Goal: Task Accomplishment & Management: Complete application form

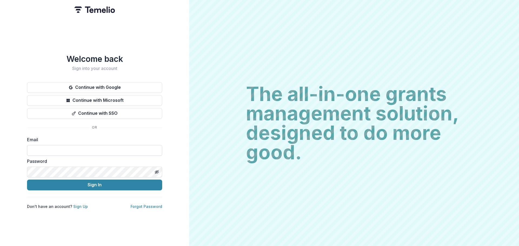
click at [104, 146] on input at bounding box center [94, 150] width 135 height 11
type input "**********"
click at [27, 153] on button "Sign In" at bounding box center [94, 185] width 135 height 11
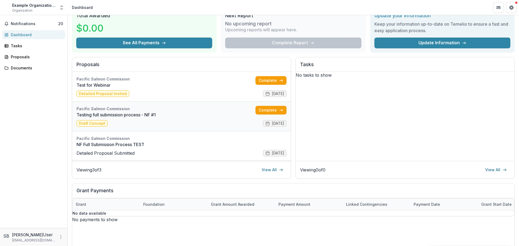
scroll to position [36, 0]
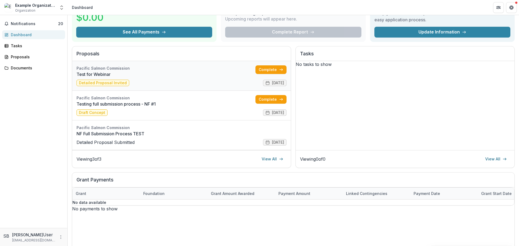
click at [160, 78] on link "Test for Webinar" at bounding box center [165, 74] width 179 height 6
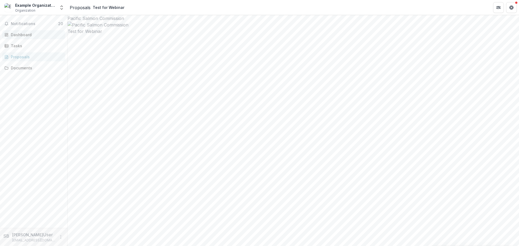
click at [26, 35] on div "Dashboard" at bounding box center [36, 35] width 50 height 6
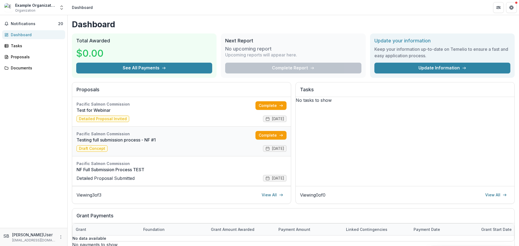
click at [169, 139] on link "Testing full submission process - NF #1" at bounding box center [165, 140] width 179 height 6
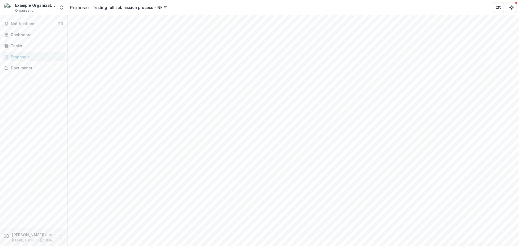
scroll to position [36, 0]
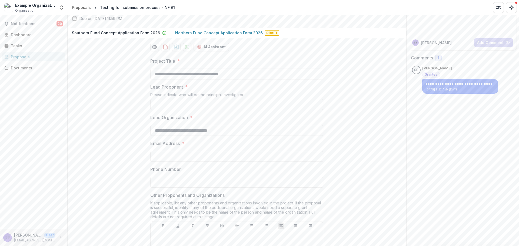
scroll to position [72, 0]
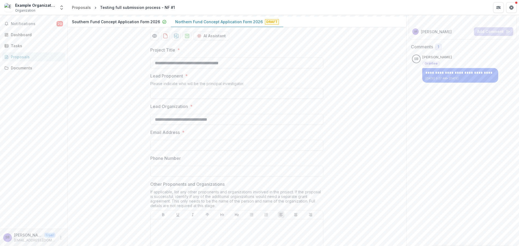
click at [182, 99] on input "Lead Proponent *" at bounding box center [236, 93] width 173 height 11
type input "**********"
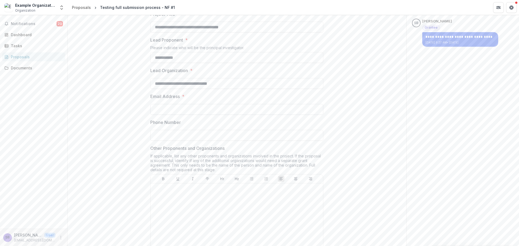
click at [210, 115] on input "Email Address *" at bounding box center [236, 109] width 173 height 11
type input "**********"
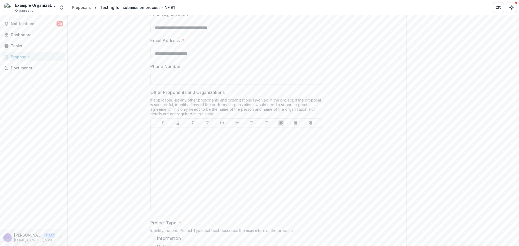
scroll to position [180, 0]
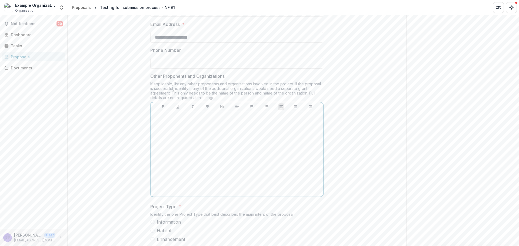
click at [235, 172] on div at bounding box center [237, 153] width 168 height 81
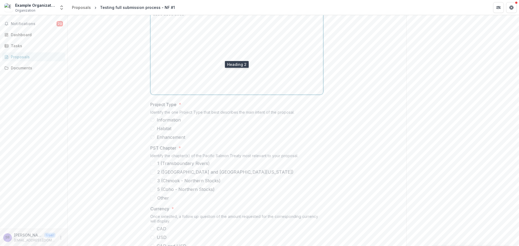
scroll to position [288, 0]
click at [158, 126] on span "Habitat" at bounding box center [164, 122] width 15 height 6
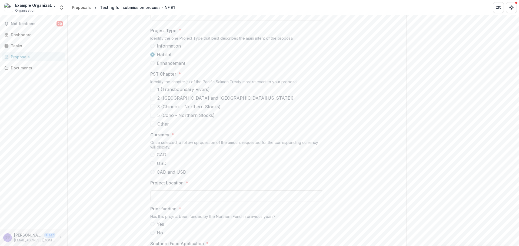
scroll to position [360, 0]
click at [150, 105] on span at bounding box center [152, 103] width 5 height 5
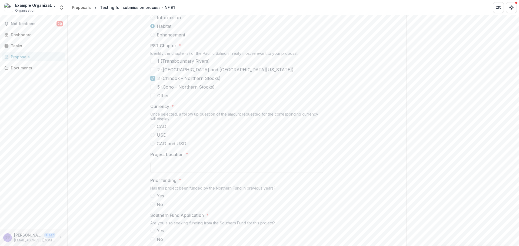
scroll to position [396, 0]
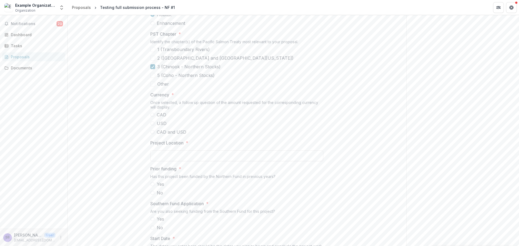
click at [152, 118] on label "CAD" at bounding box center [236, 115] width 173 height 6
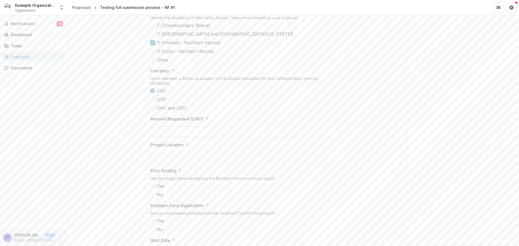
scroll to position [432, 0]
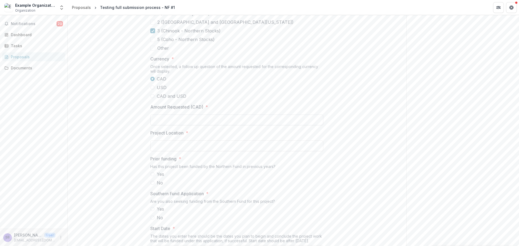
click at [193, 125] on input "Amount Requested (CAD) *" at bounding box center [236, 120] width 173 height 11
type input "*******"
click at [188, 151] on input "Project Location *" at bounding box center [236, 146] width 173 height 11
type input "**********"
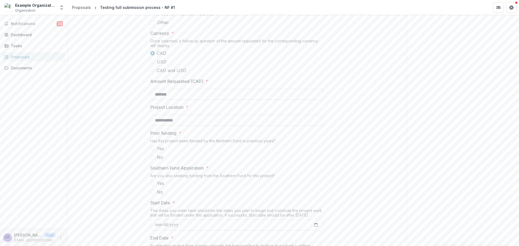
scroll to position [468, 0]
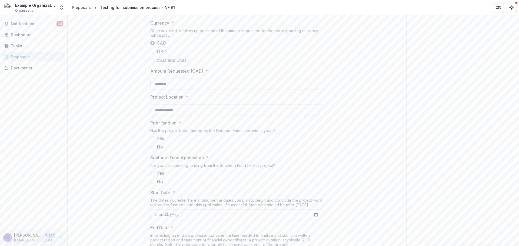
click at [159, 150] on span "No" at bounding box center [160, 147] width 6 height 6
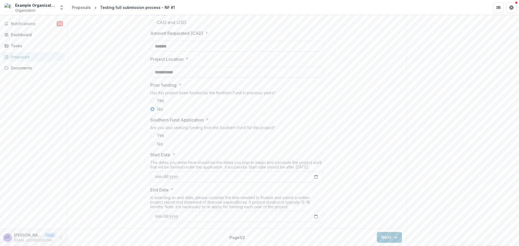
scroll to position [540, 0]
click at [151, 146] on span at bounding box center [152, 144] width 4 height 4
click at [153, 103] on span at bounding box center [152, 100] width 4 height 4
click at [154, 78] on label "No" at bounding box center [236, 75] width 173 height 6
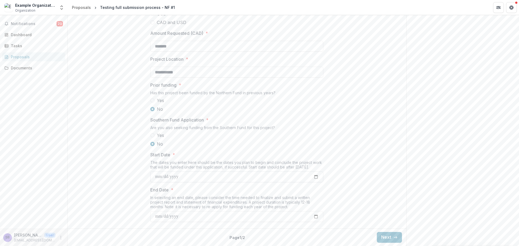
click at [314, 177] on input "Start Date *" at bounding box center [236, 177] width 173 height 11
type input "**********"
click at [317, 216] on input "End Date *" at bounding box center [236, 216] width 173 height 11
type input "**********"
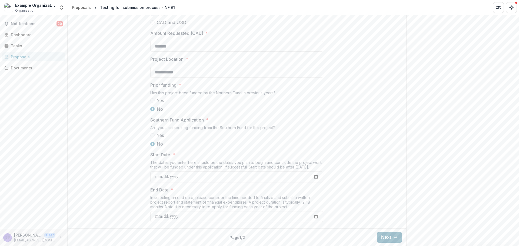
click at [390, 238] on button "Next" at bounding box center [389, 237] width 25 height 11
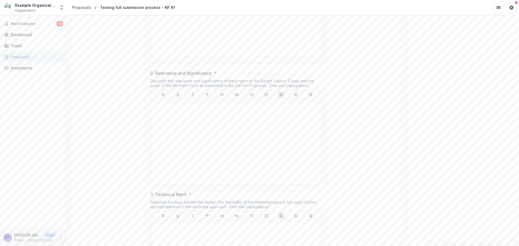
scroll to position [43, 0]
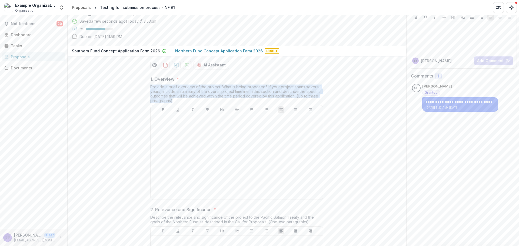
drag, startPoint x: 170, startPoint y: 142, endPoint x: 148, endPoint y: 129, distance: 25.8
copy div "Provide a brief overview of the project. What is being proposed? If your projec…"
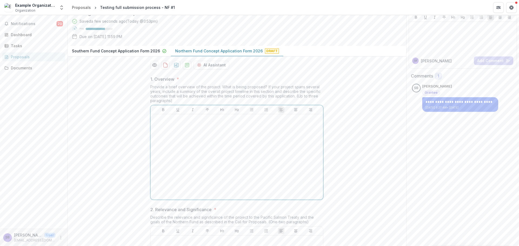
click at [176, 180] on div at bounding box center [237, 156] width 168 height 81
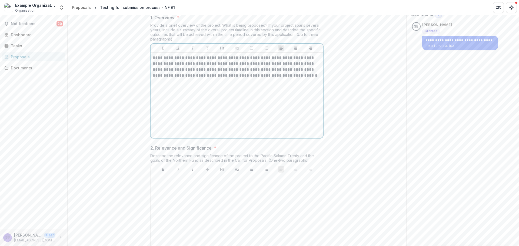
scroll to position [187, 0]
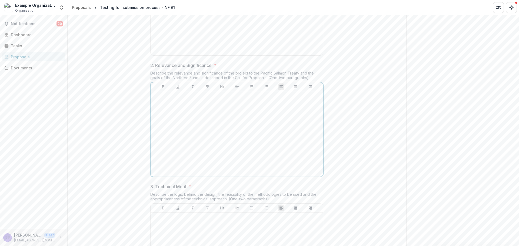
click at [203, 162] on div at bounding box center [237, 133] width 168 height 81
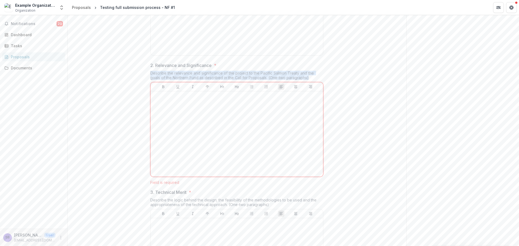
drag, startPoint x: 292, startPoint y: 120, endPoint x: 132, endPoint y: 114, distance: 159.5
copy div "Describe the relevance and significance of the project to the Pacific Salmon Tr…"
click at [194, 155] on div at bounding box center [237, 133] width 168 height 81
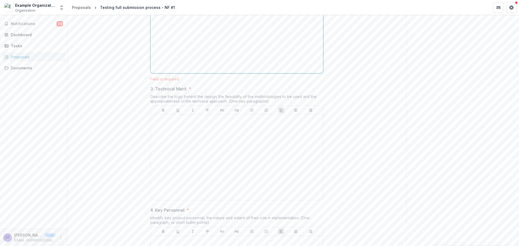
scroll to position [295, 0]
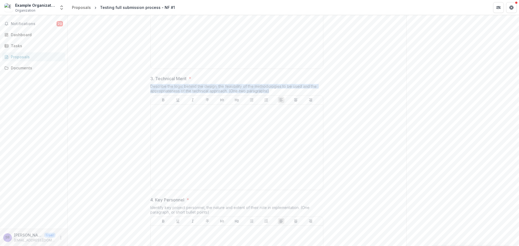
drag, startPoint x: 250, startPoint y: 136, endPoint x: 147, endPoint y: 128, distance: 103.5
click at [147, 128] on div "**********" at bounding box center [237, 182] width 182 height 727
click at [179, 160] on div at bounding box center [237, 147] width 168 height 81
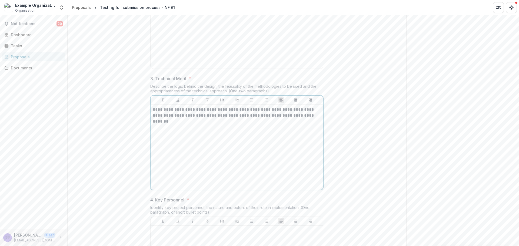
scroll to position [403, 0]
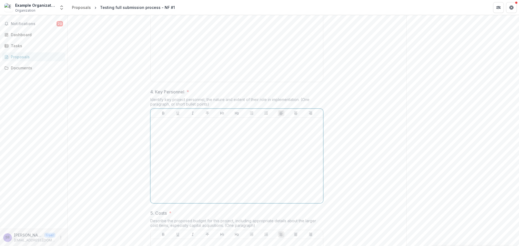
click at [205, 172] on div at bounding box center [237, 160] width 168 height 81
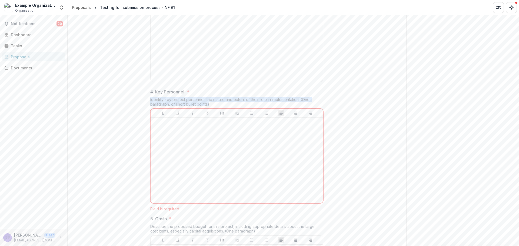
drag, startPoint x: 212, startPoint y: 148, endPoint x: 147, endPoint y: 141, distance: 64.7
click at [147, 141] on div "**********" at bounding box center [237, 77] width 182 height 733
copy div "Identify key project personnel, the nature and extent of their role in implemen…"
click at [180, 126] on p at bounding box center [237, 123] width 168 height 6
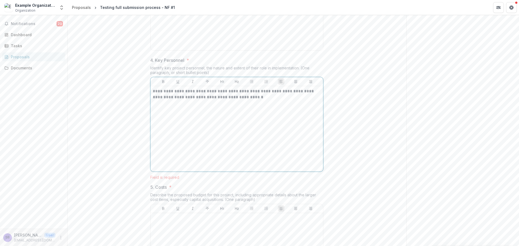
scroll to position [511, 0]
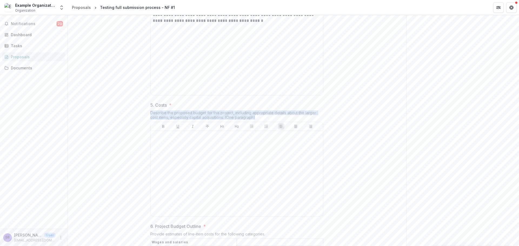
drag, startPoint x: 233, startPoint y: 162, endPoint x: 146, endPoint y: 154, distance: 87.1
click at [173, 182] on div at bounding box center [237, 173] width 168 height 81
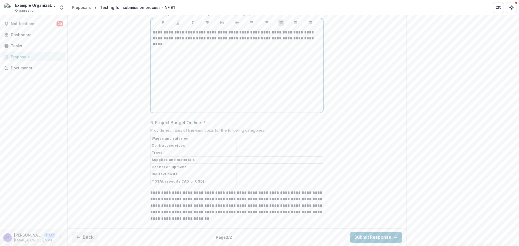
scroll to position [654, 0]
click at [254, 141] on input "6. Project Budget Outline *" at bounding box center [280, 139] width 86 height 6
type input "*****"
click at [270, 184] on input "6. Project Budget Outline *" at bounding box center [280, 182] width 86 height 6
type input "*****"
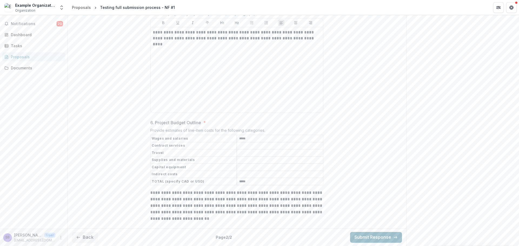
click at [370, 240] on button "Submit Response" at bounding box center [376, 237] width 52 height 11
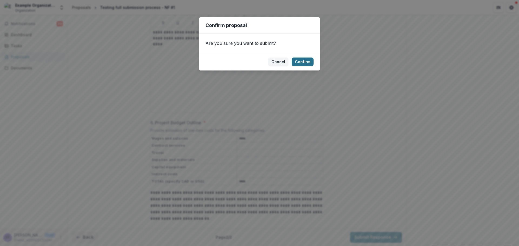
click at [305, 63] on button "Confirm" at bounding box center [303, 62] width 22 height 9
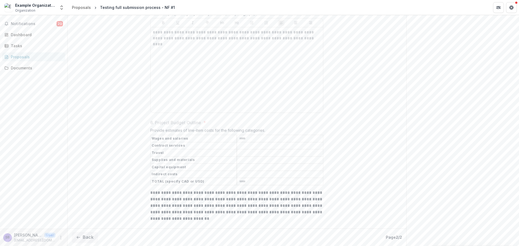
scroll to position [671, 0]
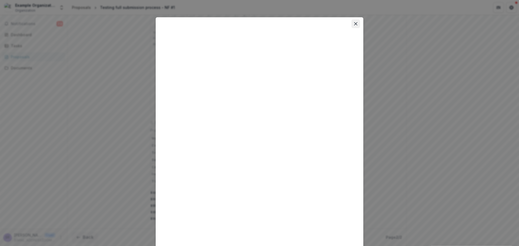
click at [354, 24] on icon "Close" at bounding box center [355, 23] width 3 height 3
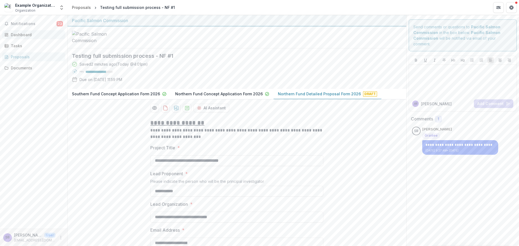
click at [33, 34] on div "Dashboard" at bounding box center [36, 35] width 50 height 6
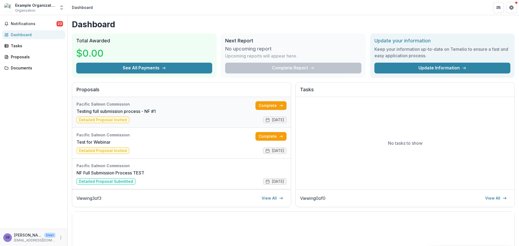
click at [156, 108] on link "Testing full submission process - NF #1" at bounding box center [115, 111] width 79 height 6
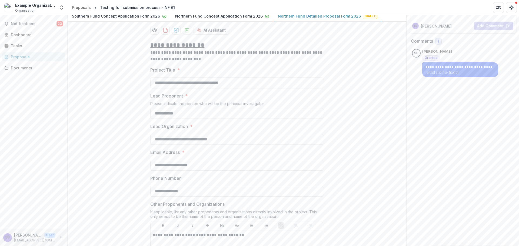
scroll to position [72, 0]
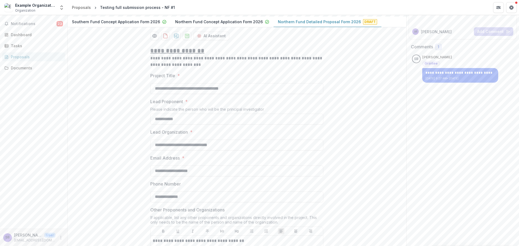
click at [229, 25] on p "Northern Fund Concept Application Form 2026" at bounding box center [219, 22] width 88 height 6
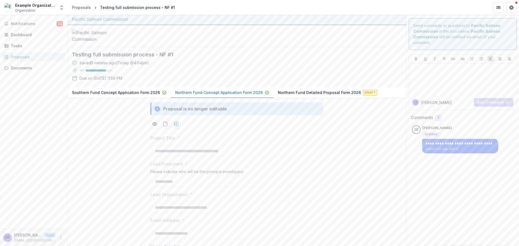
scroll to position [0, 0]
click at [316, 97] on p "Northern Fund Detailed Proposal Form 2026" at bounding box center [319, 94] width 83 height 6
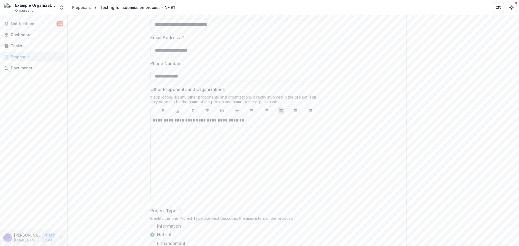
scroll to position [72, 0]
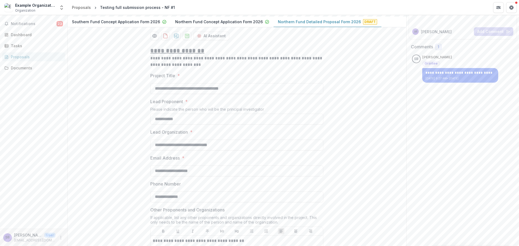
click at [140, 25] on p "Southern Fund Concept Application Form 2026" at bounding box center [116, 22] width 88 height 6
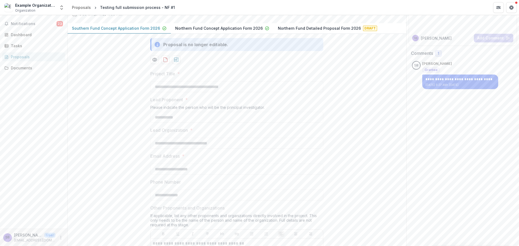
scroll to position [36, 0]
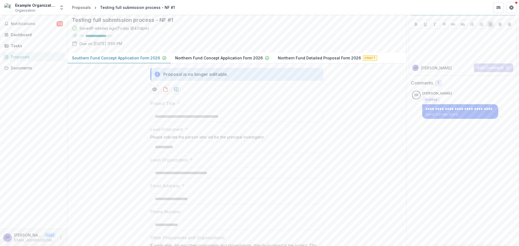
click at [324, 61] on p "Northern Fund Detailed Proposal Form 2026" at bounding box center [319, 58] width 83 height 6
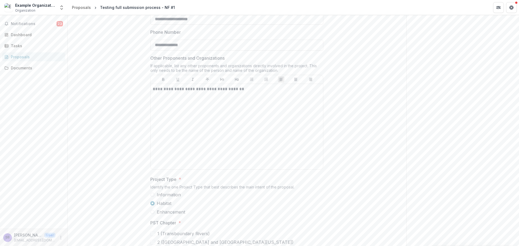
scroll to position [8, 0]
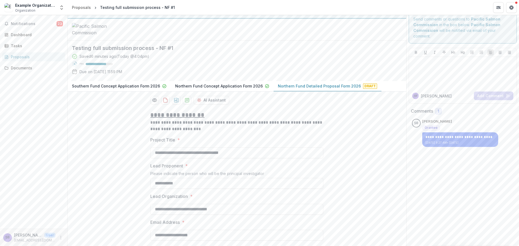
click at [118, 89] on p "Southern Fund Concept Application Form 2026" at bounding box center [116, 86] width 88 height 6
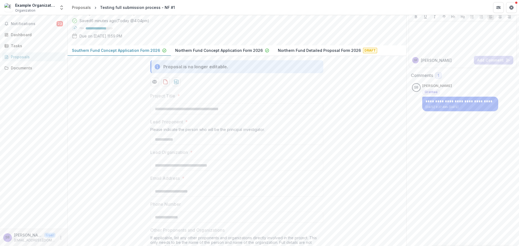
scroll to position [0, 0]
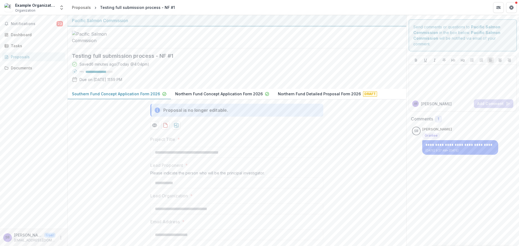
click at [290, 97] on p "Northern Fund Detailed Proposal Form 2026" at bounding box center [319, 94] width 83 height 6
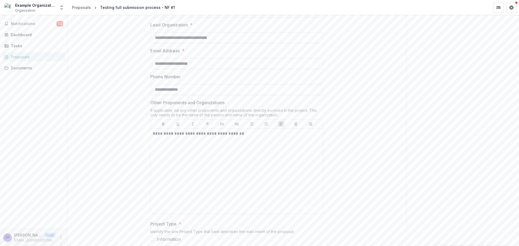
scroll to position [116, 0]
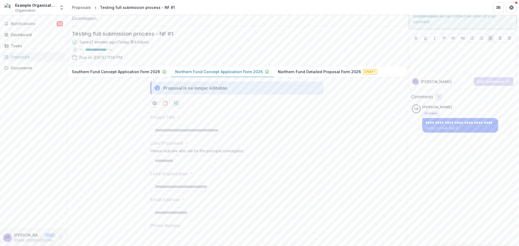
scroll to position [0, 0]
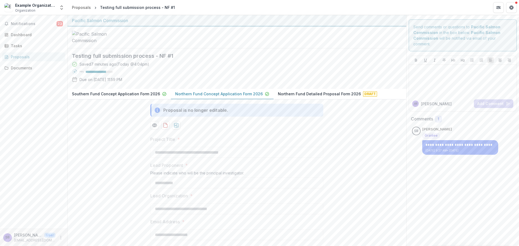
click at [331, 97] on p "Northern Fund Detailed Proposal Form 2026" at bounding box center [319, 94] width 83 height 6
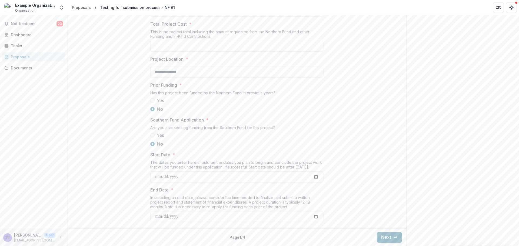
click at [382, 238] on button "Next" at bounding box center [389, 237] width 25 height 11
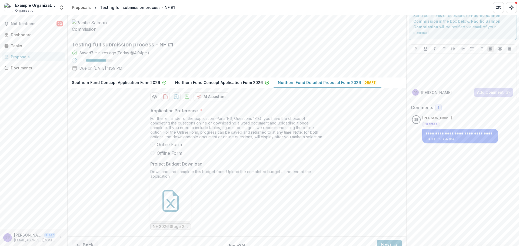
scroll to position [61, 0]
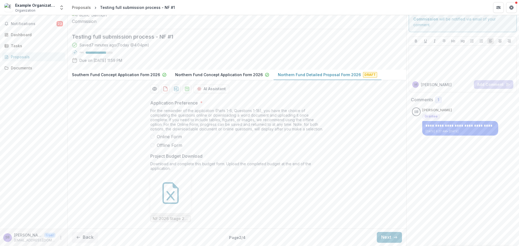
click at [179, 137] on span "Online Form" at bounding box center [169, 136] width 25 height 6
click at [172, 198] on icon at bounding box center [170, 195] width 8 height 9
click at [387, 238] on button "Next" at bounding box center [389, 237] width 25 height 11
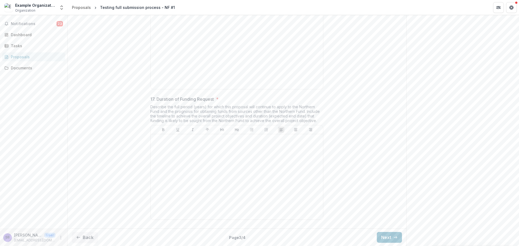
scroll to position [2326, 0]
click at [381, 236] on button "Next" at bounding box center [389, 237] width 25 height 11
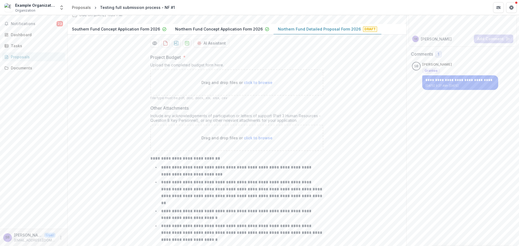
scroll to position [0, 0]
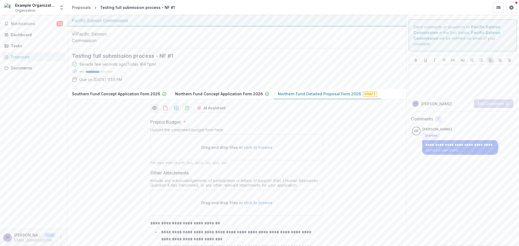
click at [155, 111] on icon "Preview 38fa9c08-6261-4dac-9731-a636e1dcbe22-2.pdf" at bounding box center [154, 107] width 5 height 5
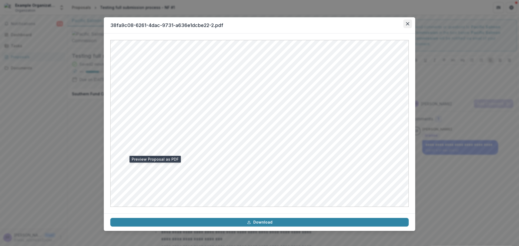
click at [408, 22] on icon "Close" at bounding box center [407, 23] width 3 height 3
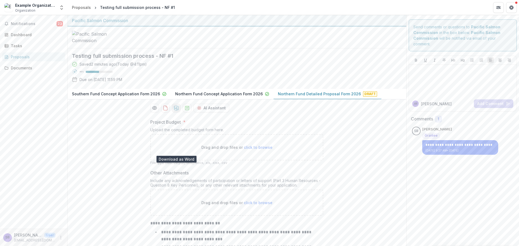
click at [176, 111] on icon "download-proposal" at bounding box center [176, 108] width 5 height 5
click at [184, 111] on icon "download-proposal" at bounding box center [186, 107] width 5 height 5
click at [165, 111] on icon "download-proposal" at bounding box center [165, 107] width 5 height 5
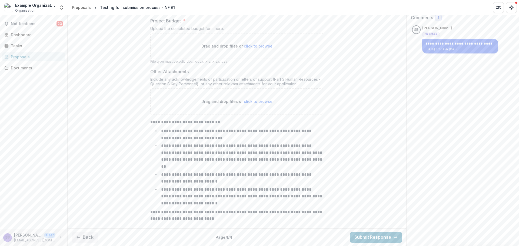
scroll to position [63, 0]
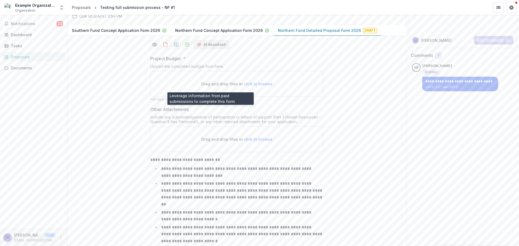
click at [210, 49] on button "AI Assistant" at bounding box center [211, 44] width 36 height 9
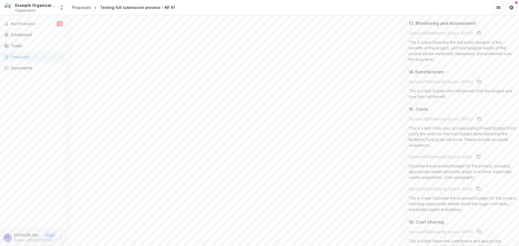
scroll to position [2772, 0]
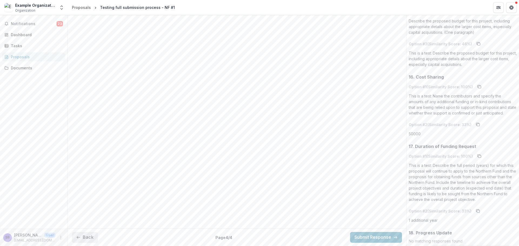
click at [85, 240] on button "Back" at bounding box center [85, 237] width 26 height 11
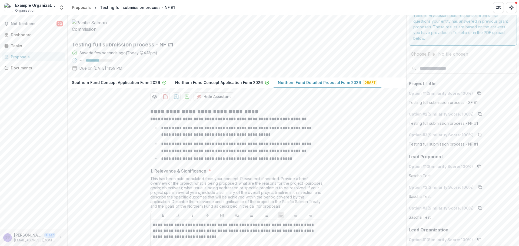
scroll to position [0, 0]
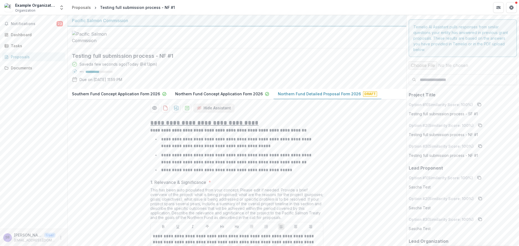
click at [220, 112] on button "Hide Assistant" at bounding box center [213, 108] width 41 height 9
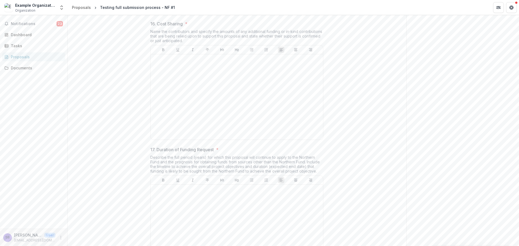
scroll to position [2326, 0]
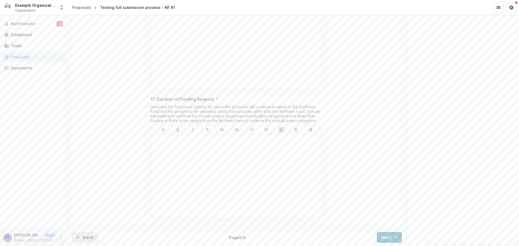
click at [85, 237] on button "Back" at bounding box center [85, 237] width 26 height 11
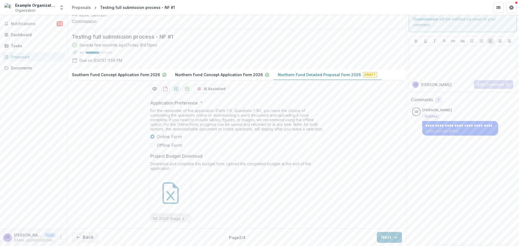
scroll to position [61, 0]
click at [172, 145] on span "Offline Form" at bounding box center [169, 145] width 25 height 6
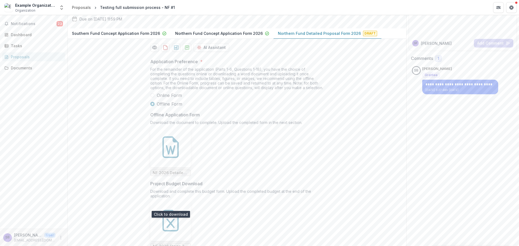
click at [169, 158] on icon at bounding box center [171, 147] width 22 height 22
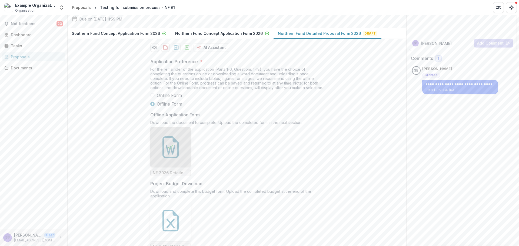
click at [276, 107] on label "Offline Form" at bounding box center [236, 104] width 173 height 6
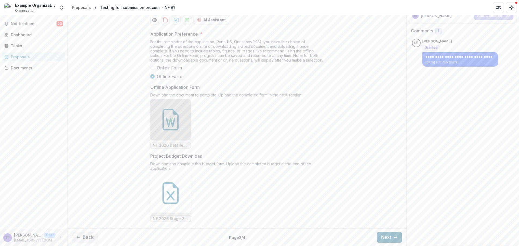
click at [393, 237] on icon "button" at bounding box center [395, 237] width 4 height 4
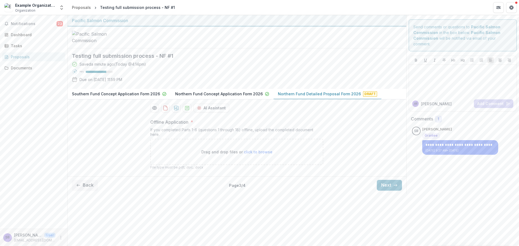
scroll to position [0, 0]
click at [379, 191] on button "Next" at bounding box center [389, 185] width 25 height 11
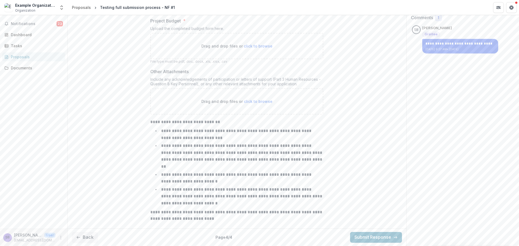
scroll to position [136, 0]
click at [94, 238] on button "Back" at bounding box center [85, 237] width 26 height 11
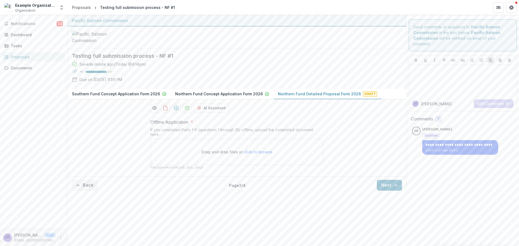
click at [92, 191] on button "Back" at bounding box center [85, 185] width 26 height 11
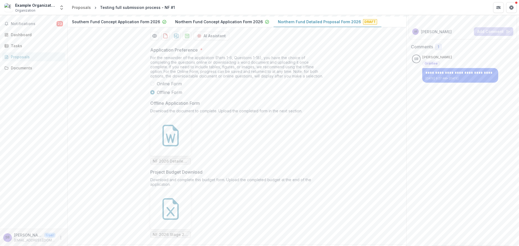
click at [170, 87] on span "Online Form" at bounding box center [169, 84] width 25 height 6
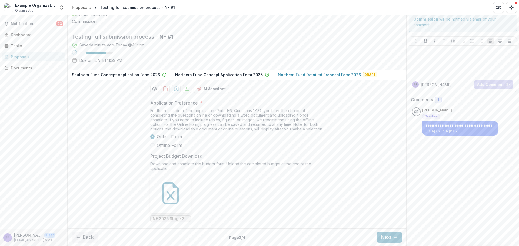
scroll to position [61, 0]
click at [387, 241] on button "Next" at bounding box center [389, 237] width 25 height 11
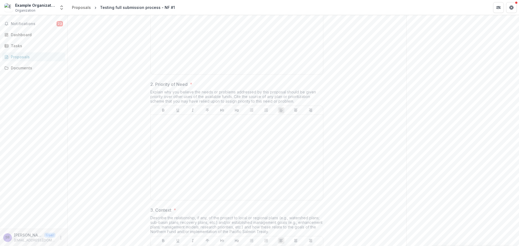
scroll to position [277, 0]
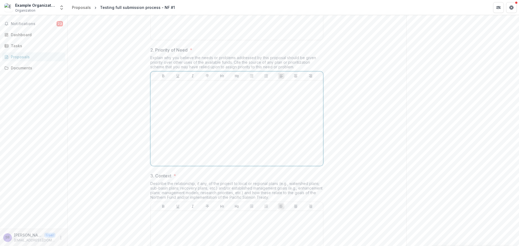
click at [193, 145] on div at bounding box center [237, 123] width 168 height 81
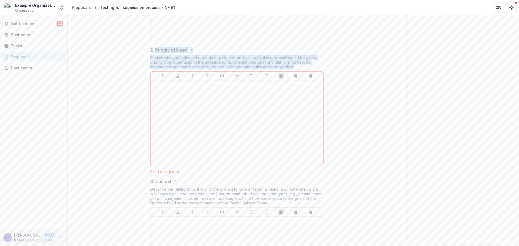
drag, startPoint x: 295, startPoint y: 106, endPoint x: 155, endPoint y: 90, distance: 141.4
click at [155, 90] on div "2. Priority of Need * Explain why you believe the needs or problems addressed b…" at bounding box center [236, 110] width 173 height 127
copy div "Priority of Need * Explain why you believe the needs or problems addressed by t…"
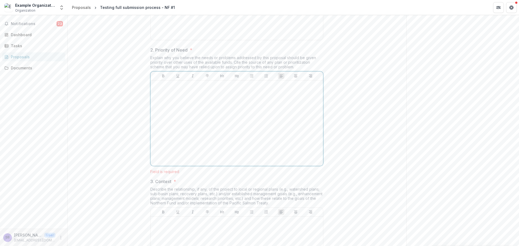
click at [177, 137] on div at bounding box center [237, 123] width 168 height 81
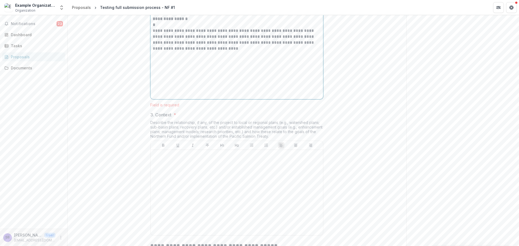
scroll to position [385, 0]
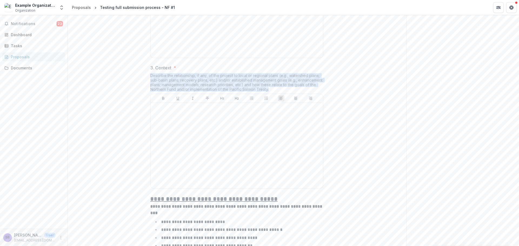
drag, startPoint x: 239, startPoint y: 136, endPoint x: 150, endPoint y: 117, distance: 91.3
click at [150, 94] on div "Describe the relationship, if any, of the project to local or regional plans (e…" at bounding box center [236, 83] width 173 height 21
copy div "Describe the relationship, if any, of the project to local or regional plans (e…"
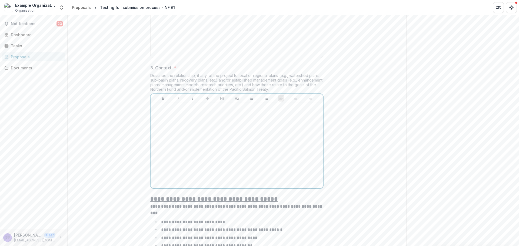
click at [177, 168] on div at bounding box center [237, 145] width 168 height 81
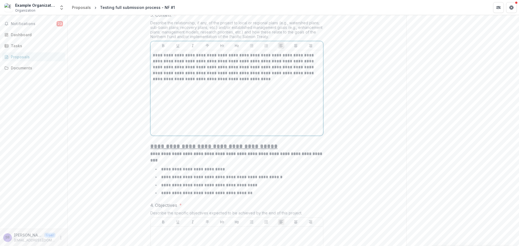
scroll to position [493, 0]
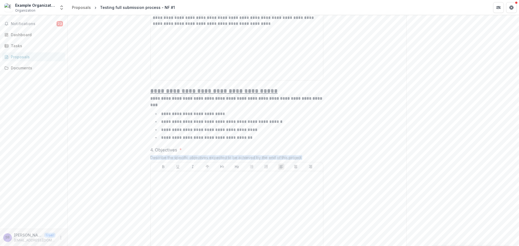
drag, startPoint x: 302, startPoint y: 199, endPoint x: 149, endPoint y: 201, distance: 152.1
click at [209, 179] on p at bounding box center [237, 176] width 168 height 6
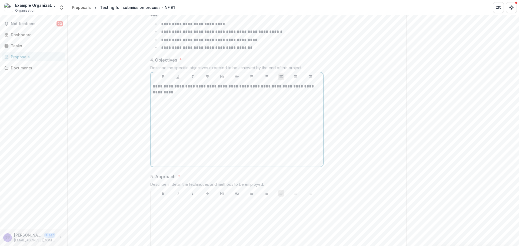
scroll to position [673, 0]
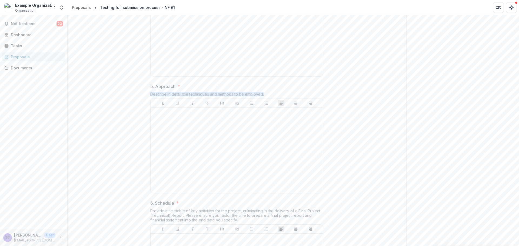
drag, startPoint x: 265, startPoint y: 136, endPoint x: 145, endPoint y: 137, distance: 119.7
click at [201, 187] on div at bounding box center [237, 150] width 168 height 81
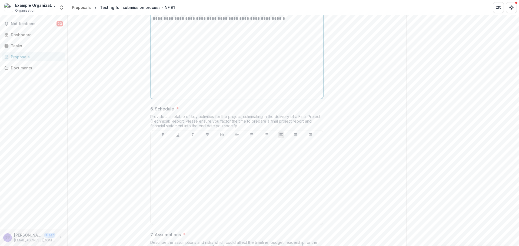
scroll to position [853, 0]
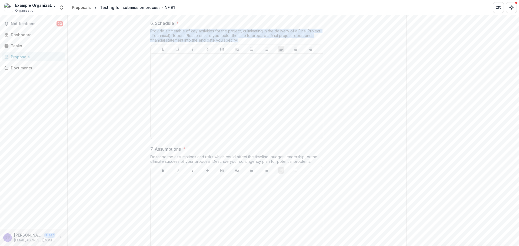
drag, startPoint x: 213, startPoint y: 82, endPoint x: 146, endPoint y: 74, distance: 66.9
click at [188, 109] on div at bounding box center [237, 96] width 168 height 81
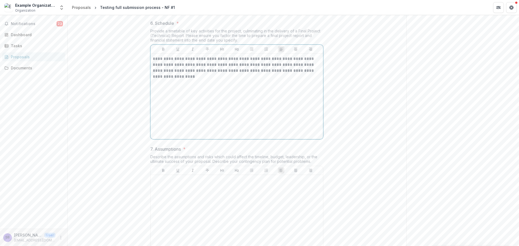
scroll to position [997, 0]
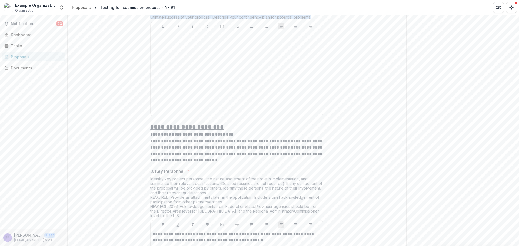
drag, startPoint x: 312, startPoint y: 58, endPoint x: 148, endPoint y: 56, distance: 164.6
click at [169, 96] on div at bounding box center [237, 73] width 168 height 81
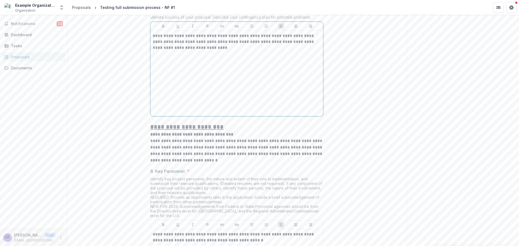
scroll to position [1105, 0]
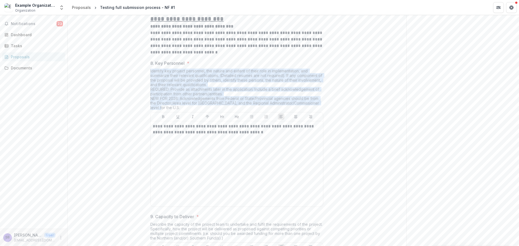
drag, startPoint x: 157, startPoint y: 150, endPoint x: 143, endPoint y: 112, distance: 40.8
click at [143, 112] on div "**********" at bounding box center [237, 207] width 339 height 2396
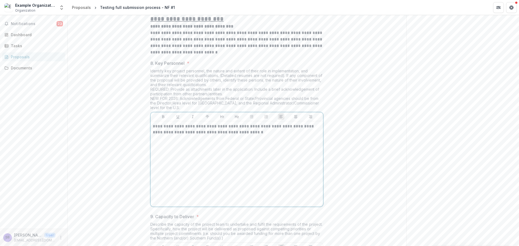
click at [267, 178] on div "**********" at bounding box center [237, 163] width 168 height 81
drag, startPoint x: 167, startPoint y: 171, endPoint x: 134, endPoint y: 166, distance: 33.5
click at [134, 166] on div "**********" at bounding box center [237, 207] width 339 height 2396
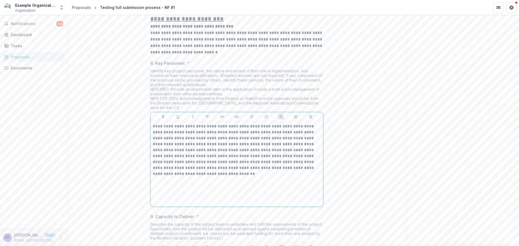
scroll to position [1213, 0]
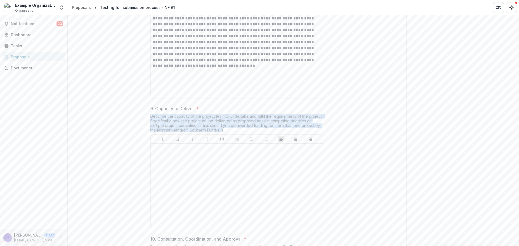
drag, startPoint x: 193, startPoint y: 169, endPoint x: 147, endPoint y: 156, distance: 47.3
click at [147, 156] on div "**********" at bounding box center [237, 99] width 182 height 2396
copy div "Describe the capacity of the project team to undertake and fulfil the requireme…"
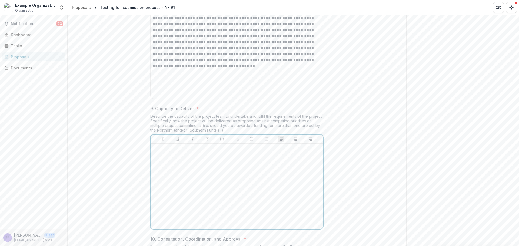
click at [179, 199] on div at bounding box center [237, 186] width 168 height 81
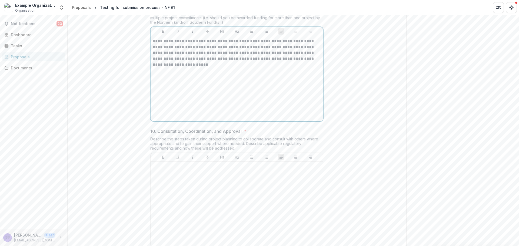
scroll to position [1322, 0]
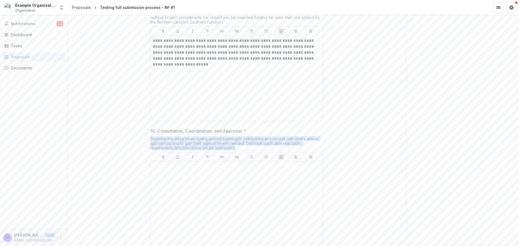
drag, startPoint x: 237, startPoint y: 191, endPoint x: 149, endPoint y: 180, distance: 88.8
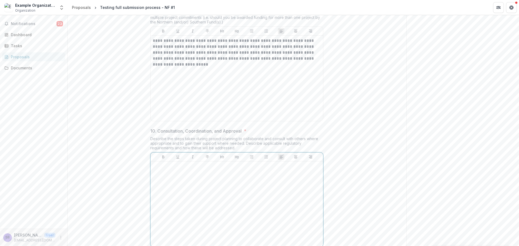
click at [177, 229] on div at bounding box center [237, 204] width 168 height 81
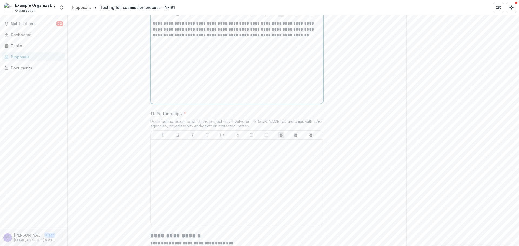
scroll to position [1501, 0]
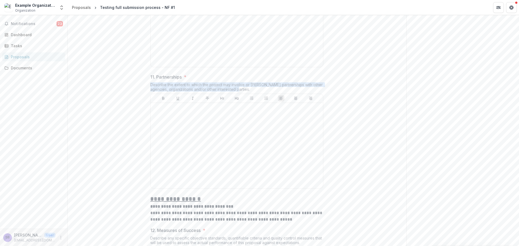
drag, startPoint x: 233, startPoint y: 130, endPoint x: 149, endPoint y: 126, distance: 83.8
copy div "Describe the extent to which the project may involve or foster partnerships wit…"
click at [175, 171] on div at bounding box center [237, 145] width 168 height 81
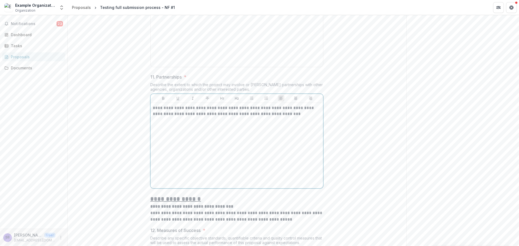
scroll to position [1610, 0]
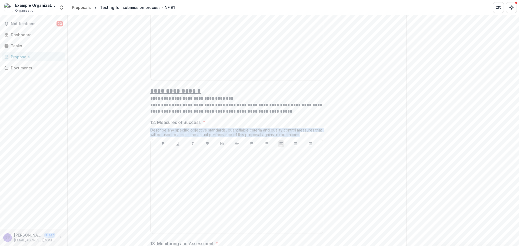
drag, startPoint x: 195, startPoint y: 178, endPoint x: 150, endPoint y: 172, distance: 45.5
click at [150, 139] on div "Describe any specific objective standards, quantifiable criteria and quality co…" at bounding box center [236, 133] width 173 height 11
click at [163, 205] on div at bounding box center [237, 190] width 168 height 81
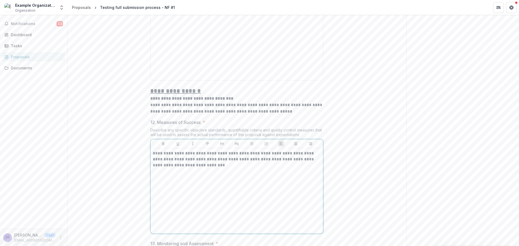
scroll to position [1754, 0]
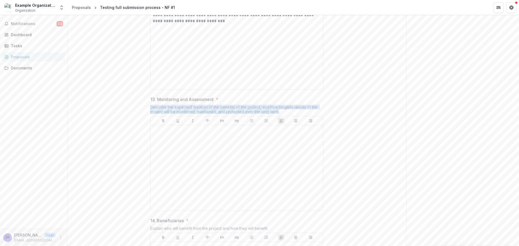
drag, startPoint x: 280, startPoint y: 155, endPoint x: 149, endPoint y: 149, distance: 131.4
click at [166, 182] on div at bounding box center [237, 168] width 168 height 81
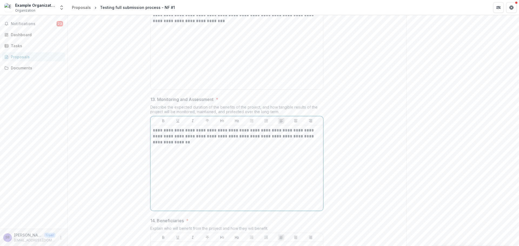
scroll to position [1898, 0]
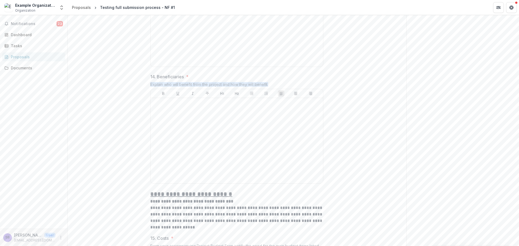
drag, startPoint x: 219, startPoint y: 126, endPoint x: 150, endPoint y: 128, distance: 69.7
click at [150, 89] on div "Explain who will benefit from the project and how they will benefit." at bounding box center [236, 85] width 173 height 7
click at [190, 166] on div at bounding box center [237, 140] width 168 height 81
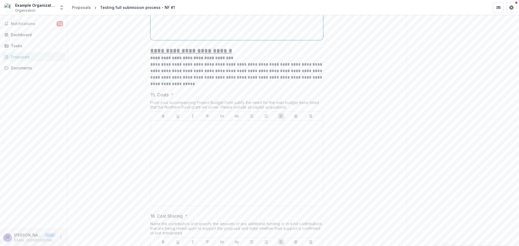
scroll to position [2042, 0]
drag, startPoint x: 223, startPoint y: 151, endPoint x: 148, endPoint y: 144, distance: 74.9
copy div "From your accompanying Project Budget Form justify the need for the main budget…"
click at [186, 183] on div at bounding box center [237, 162] width 168 height 81
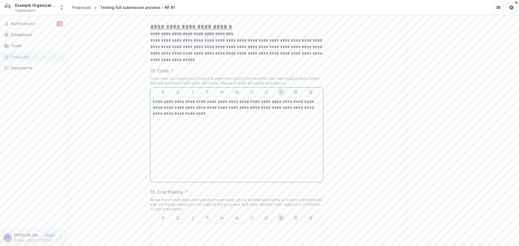
scroll to position [2150, 0]
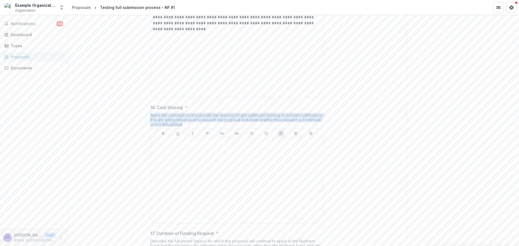
drag, startPoint x: 210, startPoint y: 167, endPoint x: 149, endPoint y: 156, distance: 62.3
copy div "Name the contributors and specify the amounts of any additional funding or in-k…"
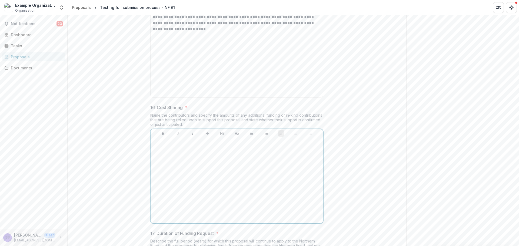
click at [172, 196] on div at bounding box center [237, 180] width 168 height 81
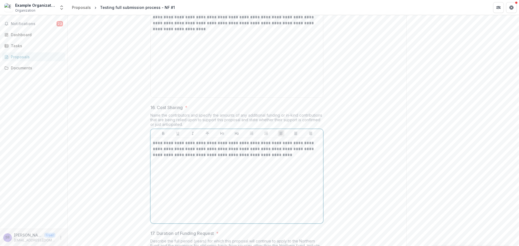
scroll to position [2294, 0]
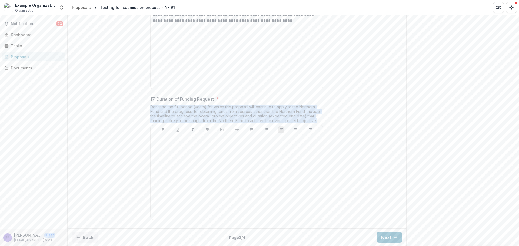
drag, startPoint x: 315, startPoint y: 154, endPoint x: 148, endPoint y: 138, distance: 168.5
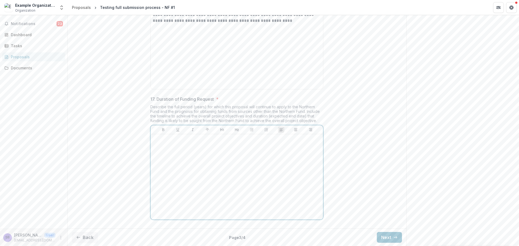
click at [166, 182] on div at bounding box center [237, 176] width 168 height 81
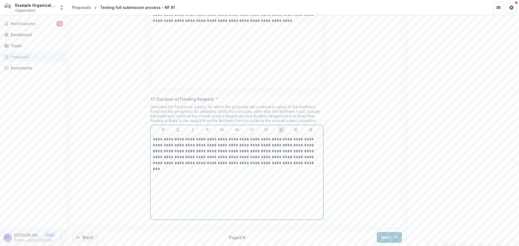
scroll to position [2326, 0]
click at [383, 240] on button "Next" at bounding box center [389, 237] width 25 height 11
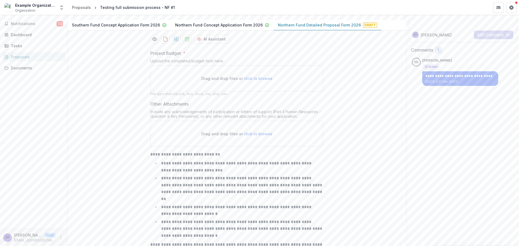
scroll to position [0, 0]
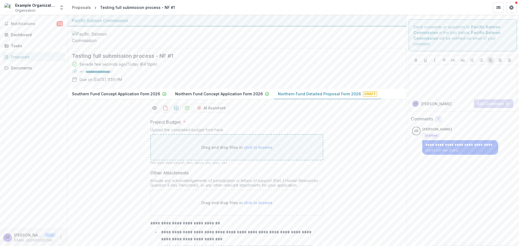
drag, startPoint x: 350, startPoint y: 177, endPoint x: 361, endPoint y: 165, distance: 16.1
click at [350, 176] on div "**********" at bounding box center [237, 221] width 339 height 213
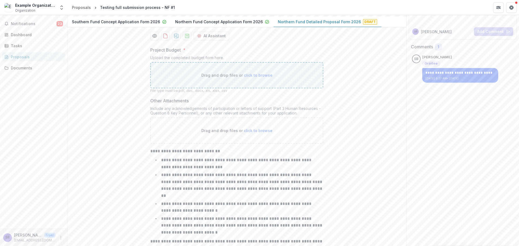
click at [250, 78] on span "click to browse" at bounding box center [258, 75] width 29 height 5
type input "**********"
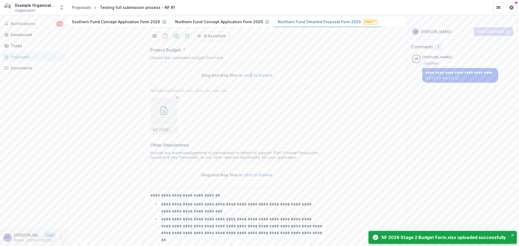
scroll to position [144, 0]
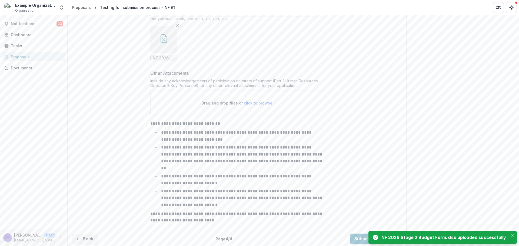
click at [340, 138] on div "**********" at bounding box center [237, 99] width 339 height 257
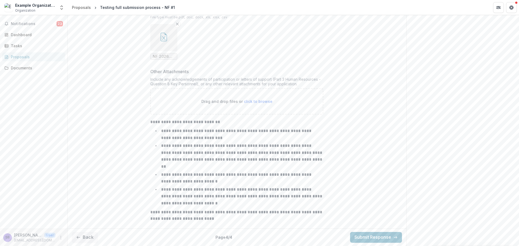
scroll to position [180, 0]
click at [319, 113] on div "Drag and drop files or click to browse" at bounding box center [236, 101] width 173 height 26
type input "**********"
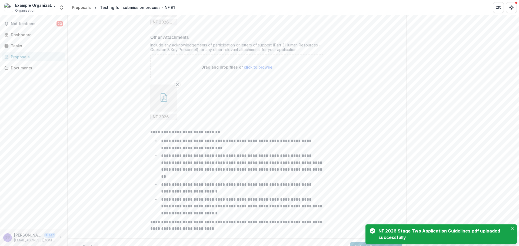
scroll to position [224, 0]
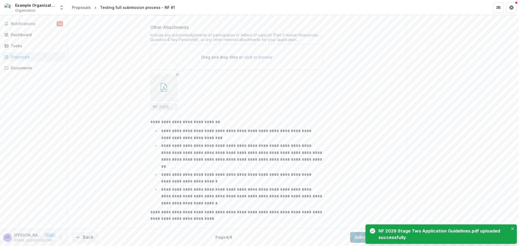
click at [354, 239] on button "Submit Response" at bounding box center [376, 237] width 52 height 11
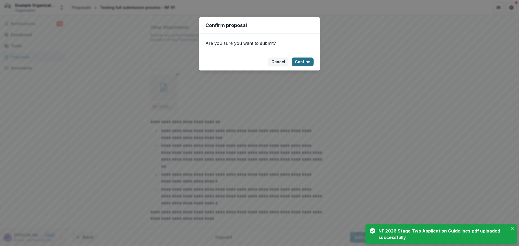
click at [300, 60] on button "Confirm" at bounding box center [303, 62] width 22 height 9
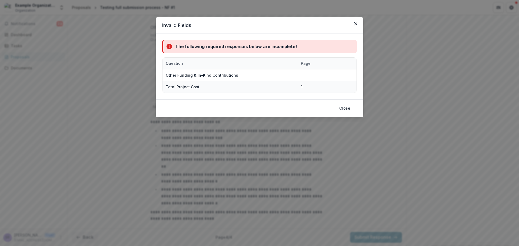
click at [358, 174] on div "Invalid Fields The following required responses below are incomplete! Question …" at bounding box center [259, 123] width 519 height 246
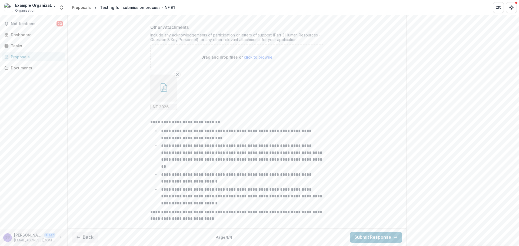
click at [86, 235] on button "Back" at bounding box center [85, 237] width 26 height 11
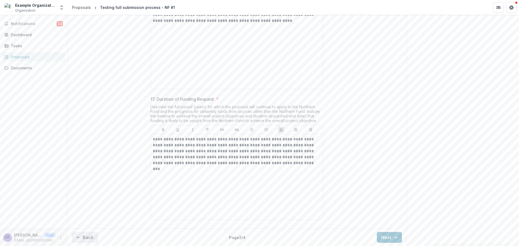
click at [89, 237] on button "Back" at bounding box center [85, 237] width 26 height 11
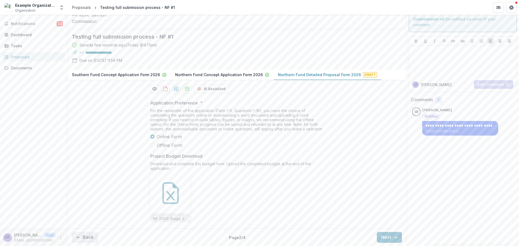
scroll to position [61, 0]
click at [89, 240] on button "Back" at bounding box center [85, 237] width 26 height 11
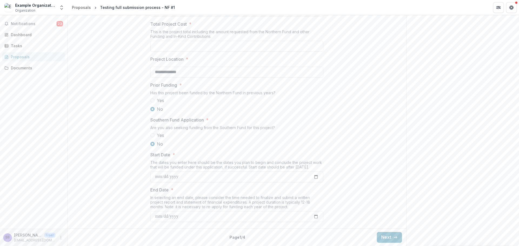
scroll to position [512, 0]
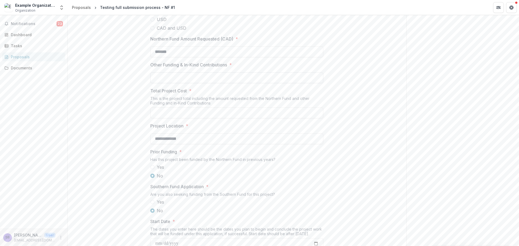
click at [193, 83] on input "Other Funding & In-Kind Contributions *" at bounding box center [236, 77] width 173 height 11
type input "**"
click at [192, 118] on input "Total Project Cost *" at bounding box center [236, 113] width 173 height 11
type input "*******"
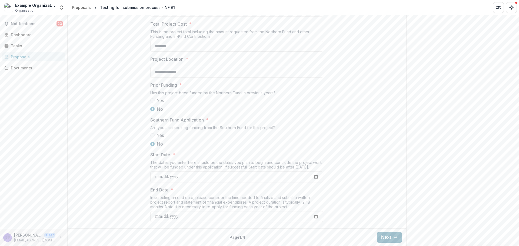
click at [385, 239] on button "Next" at bounding box center [389, 237] width 25 height 11
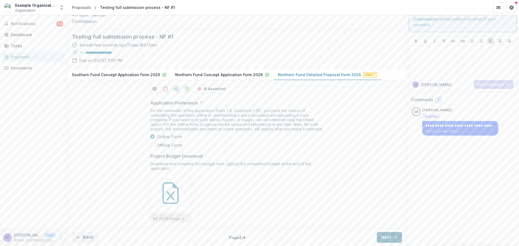
click at [385, 239] on button "Next" at bounding box center [389, 237] width 25 height 11
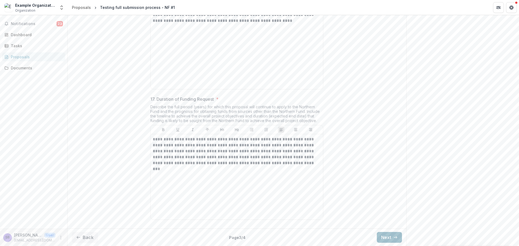
click at [387, 239] on button "Next" at bounding box center [389, 237] width 25 height 11
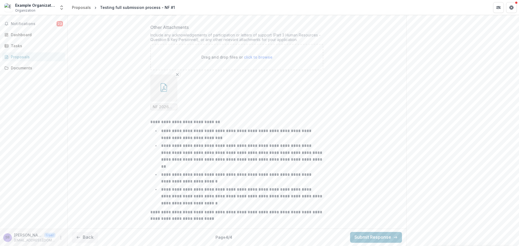
scroll to position [224, 0]
click at [383, 237] on button "Submit Response" at bounding box center [376, 237] width 52 height 11
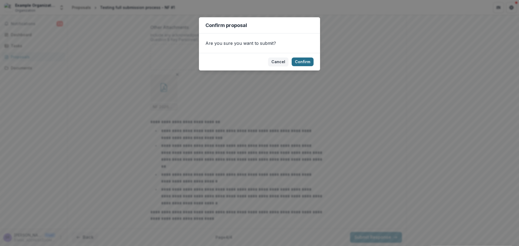
click at [303, 58] on button "Confirm" at bounding box center [303, 62] width 22 height 9
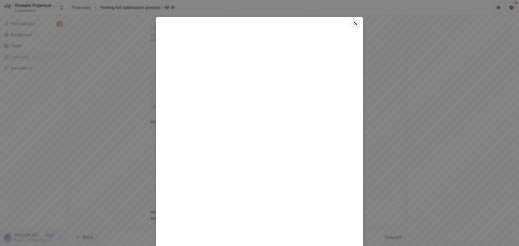
click at [353, 23] on button "Close" at bounding box center [355, 23] width 9 height 9
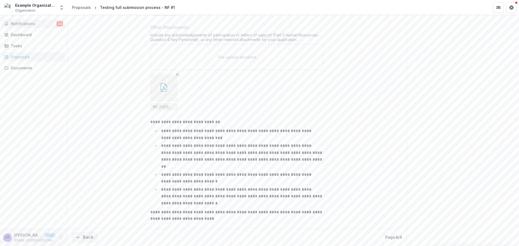
click at [41, 24] on span "Notifications" at bounding box center [34, 24] width 46 height 5
click at [308, 122] on div "**********" at bounding box center [236, 76] width 173 height 302
click at [27, 25] on span "Notifications" at bounding box center [34, 24] width 46 height 5
click at [26, 32] on div "Dashboard" at bounding box center [36, 35] width 50 height 6
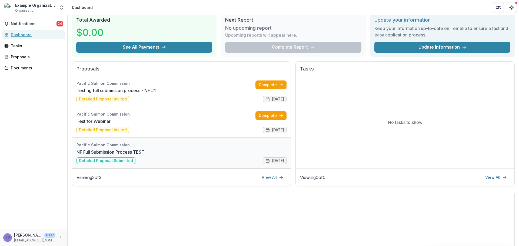
scroll to position [1, 0]
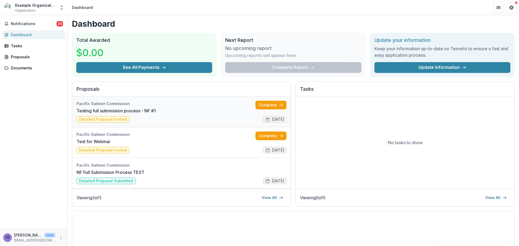
click at [156, 110] on link "Testing full submission process - NF #1" at bounding box center [115, 111] width 79 height 6
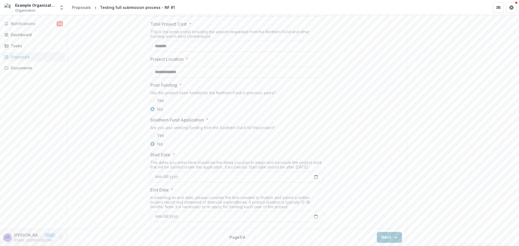
scroll to position [620, 0]
click at [380, 241] on button "Next" at bounding box center [389, 237] width 25 height 11
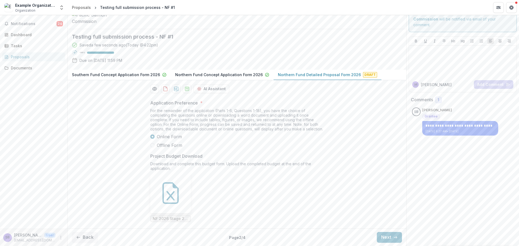
click at [181, 146] on span "Offline Form" at bounding box center [169, 145] width 25 height 6
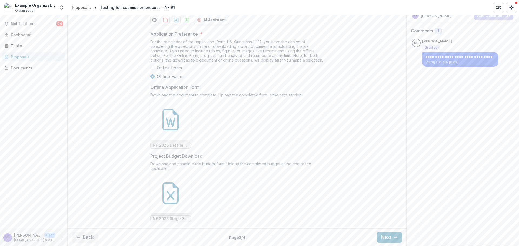
scroll to position [129, 0]
click at [380, 235] on button "Next" at bounding box center [389, 237] width 25 height 11
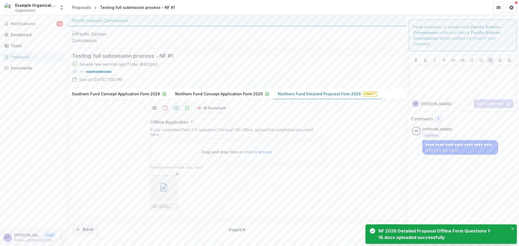
scroll to position [34, 0]
click at [373, 161] on div "Offline Application * If you completed Parts 1-6 (questions 1 through 18) offli…" at bounding box center [237, 167] width 339 height 104
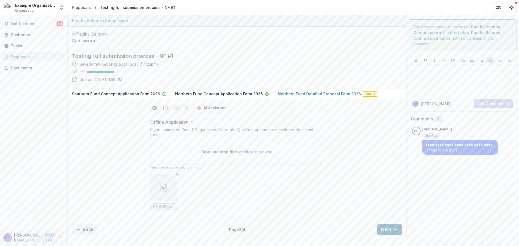
click at [385, 235] on button "Next" at bounding box center [389, 229] width 25 height 11
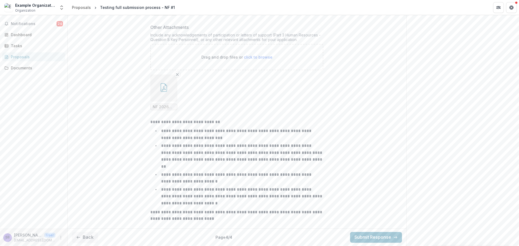
scroll to position [224, 0]
click at [362, 239] on button "Submit Response" at bounding box center [376, 237] width 52 height 11
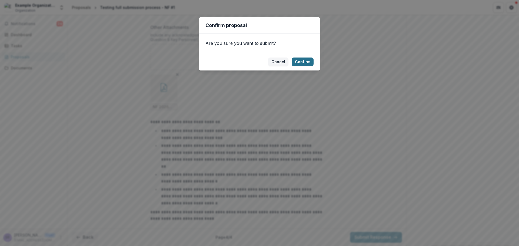
click at [311, 63] on button "Confirm" at bounding box center [303, 62] width 22 height 9
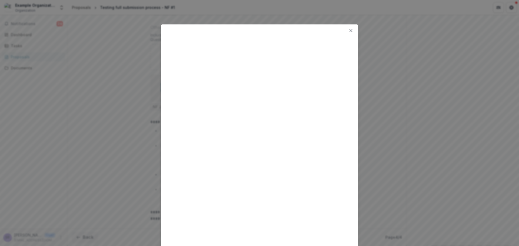
scroll to position [242, 0]
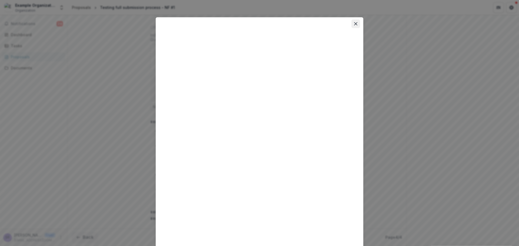
click at [354, 24] on icon "Close" at bounding box center [355, 23] width 3 height 3
